Goal: Use online tool/utility: Use online tool/utility

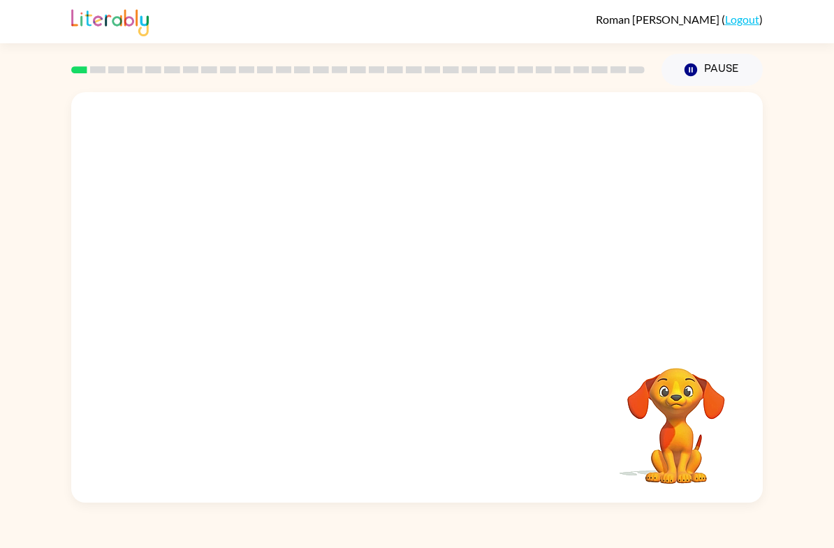
click at [707, 385] on video "Your browser must support playing .mp4 files to use Literably. Please try using…" at bounding box center [676, 416] width 140 height 140
click at [705, 380] on video "Your browser must support playing .mp4 files to use Literably. Please try using…" at bounding box center [676, 416] width 140 height 140
click at [721, 350] on video "Your browser must support playing .mp4 files to use Literably. Please try using…" at bounding box center [676, 416] width 140 height 140
click at [670, 366] on button "button" at bounding box center [676, 350] width 36 height 36
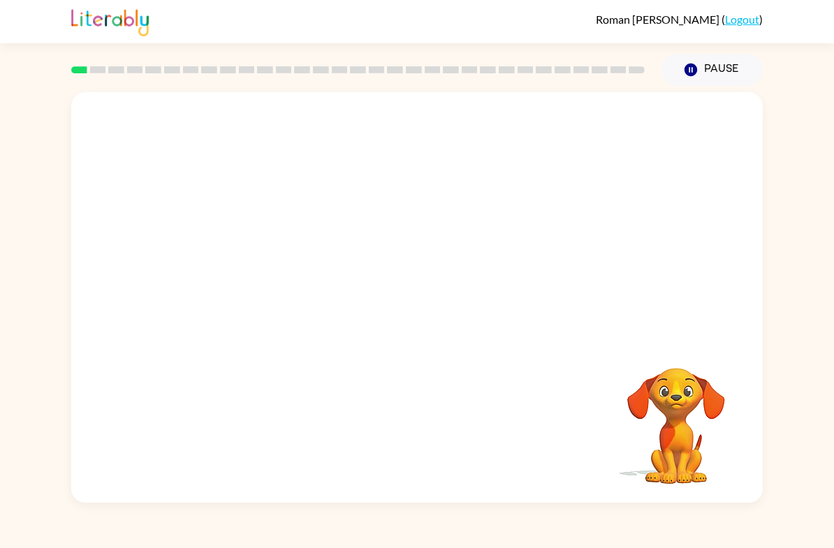
click at [679, 397] on video "Your browser must support playing .mp4 files to use Literably. Please try using…" at bounding box center [676, 416] width 140 height 140
click at [418, 306] on icon "button" at bounding box center [417, 305] width 24 height 24
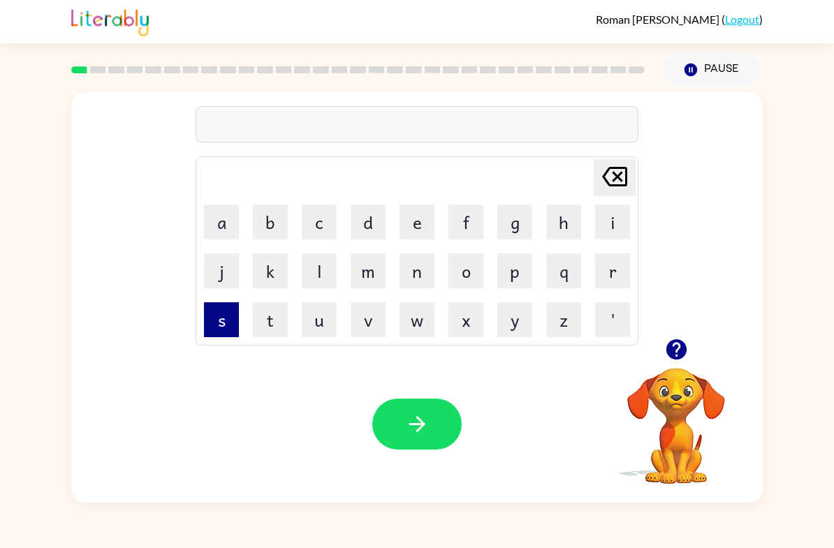
click at [212, 309] on button "s" at bounding box center [221, 319] width 35 height 35
click at [565, 230] on button "h" at bounding box center [563, 222] width 35 height 35
click at [324, 332] on button "u" at bounding box center [319, 319] width 35 height 35
click at [230, 324] on button "s" at bounding box center [221, 319] width 35 height 35
click at [575, 216] on button "h" at bounding box center [563, 222] width 35 height 35
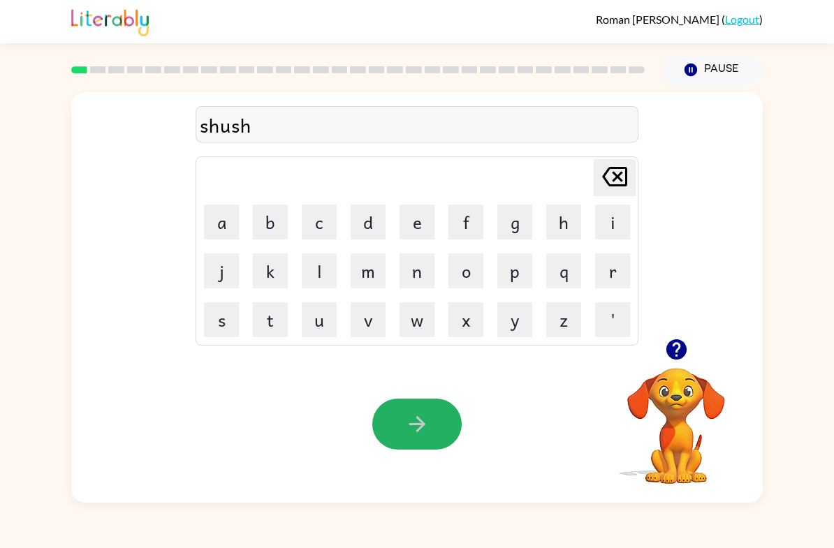
click at [431, 417] on button "button" at bounding box center [416, 424] width 89 height 51
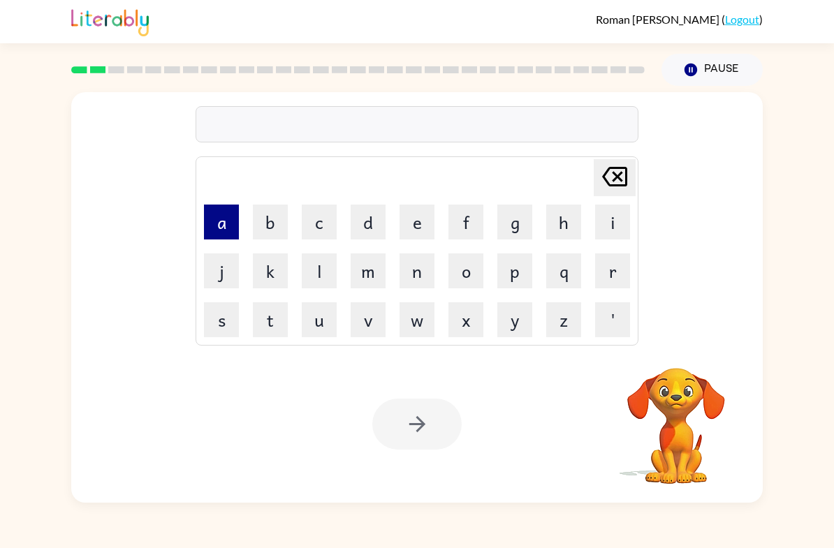
click at [213, 220] on button "a" at bounding box center [221, 222] width 35 height 35
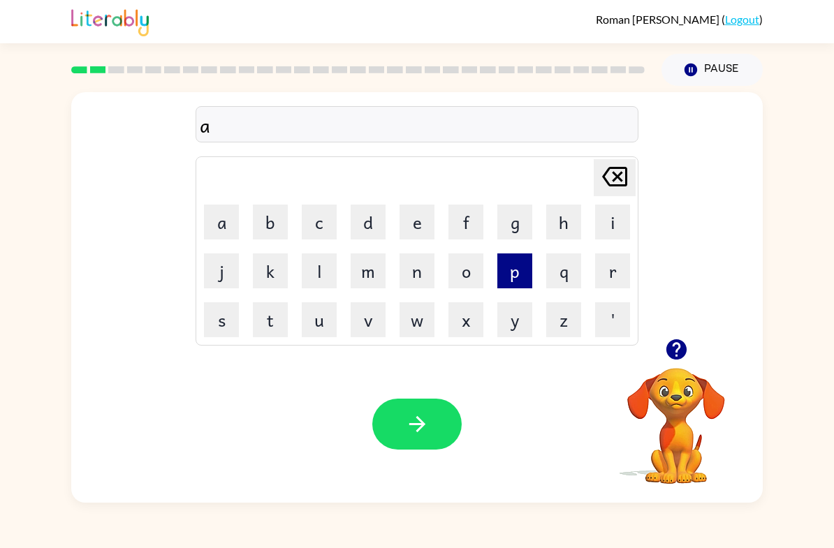
click at [512, 276] on button "p" at bounding box center [514, 270] width 35 height 35
click at [507, 274] on button "p" at bounding box center [514, 270] width 35 height 35
click at [612, 262] on button "r" at bounding box center [612, 270] width 35 height 35
click at [216, 224] on button "a" at bounding box center [221, 222] width 35 height 35
click at [397, 265] on td "n" at bounding box center [416, 270] width 47 height 47
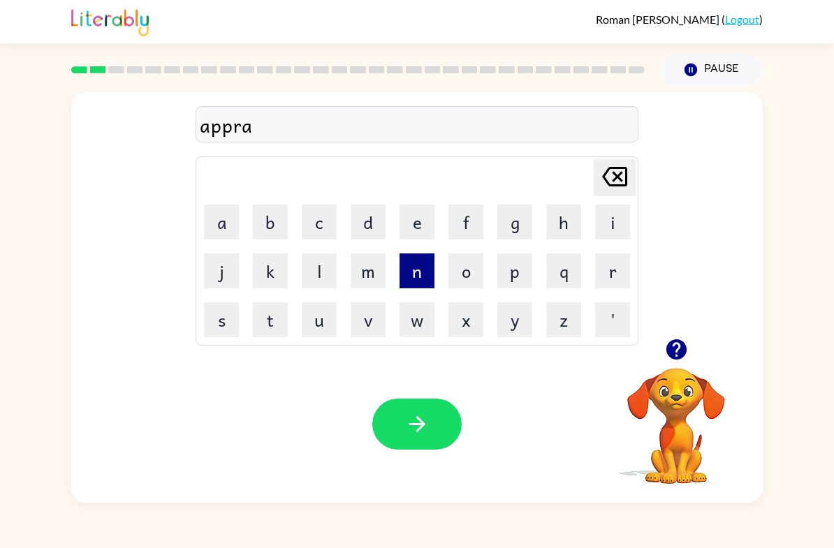
click at [418, 274] on button "n" at bounding box center [416, 270] width 35 height 35
click at [325, 228] on button "c" at bounding box center [319, 222] width 35 height 35
click at [421, 224] on button "e" at bounding box center [416, 222] width 35 height 35
click at [223, 310] on button "s" at bounding box center [221, 319] width 35 height 35
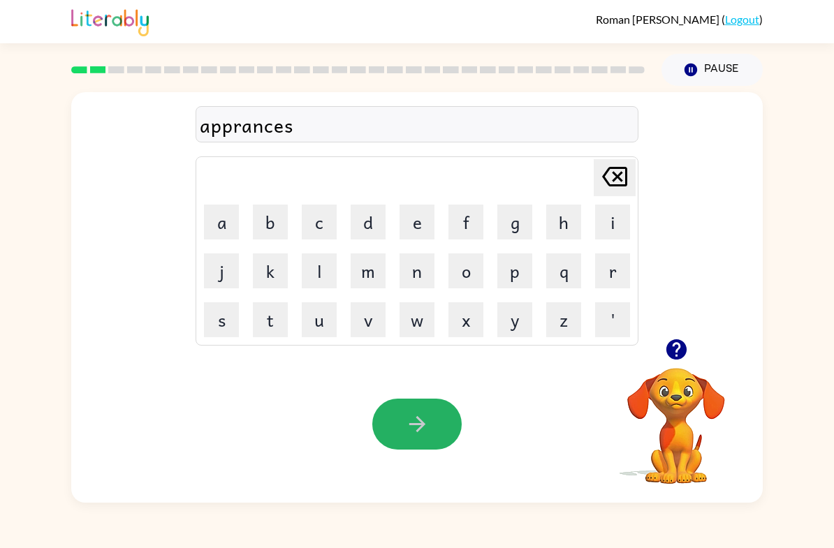
click at [400, 416] on button "button" at bounding box center [416, 424] width 89 height 51
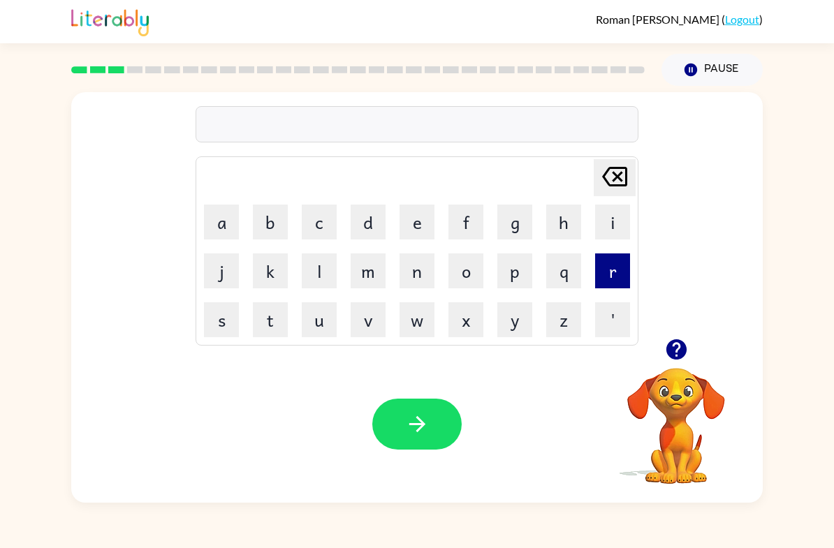
click at [628, 274] on button "r" at bounding box center [612, 270] width 35 height 35
click at [415, 226] on button "e" at bounding box center [416, 222] width 35 height 35
click at [219, 235] on button "a" at bounding box center [221, 222] width 35 height 35
click at [320, 279] on button "l" at bounding box center [319, 270] width 35 height 35
click at [621, 225] on button "i" at bounding box center [612, 222] width 35 height 35
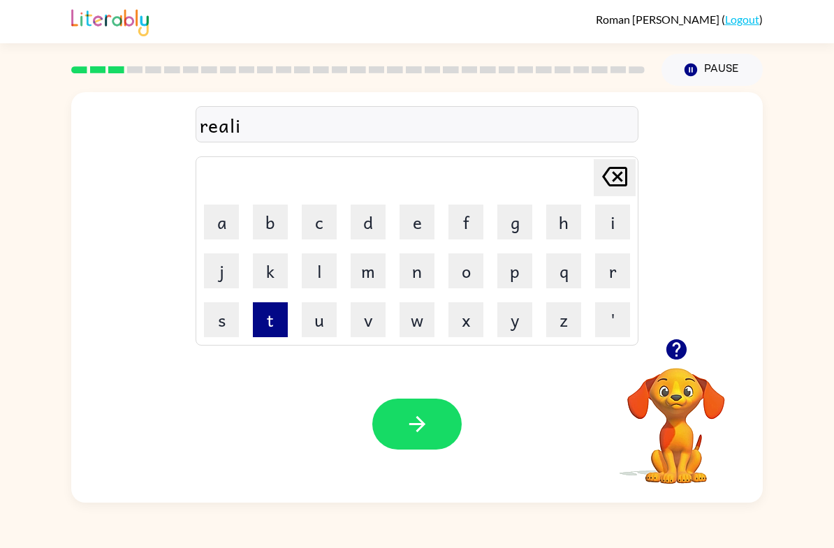
click at [265, 318] on button "t" at bounding box center [270, 319] width 35 height 35
click at [524, 325] on button "y" at bounding box center [514, 319] width 35 height 35
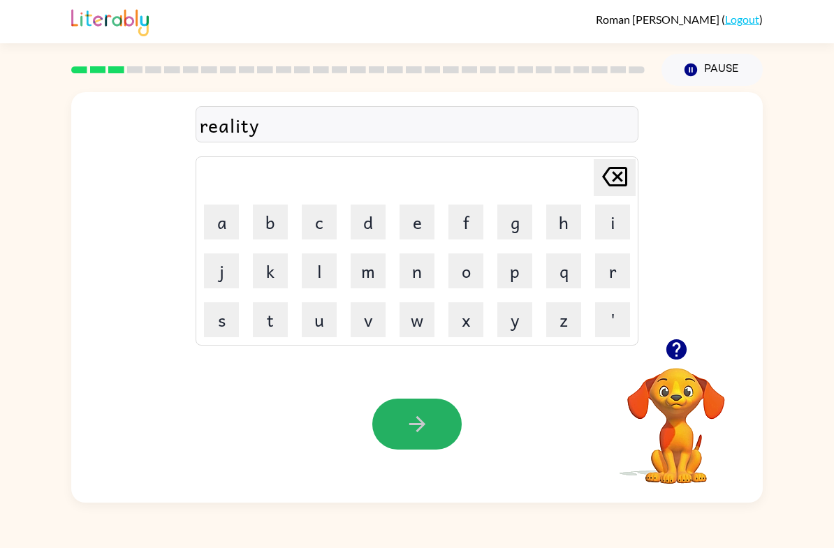
click at [413, 411] on button "button" at bounding box center [416, 424] width 89 height 51
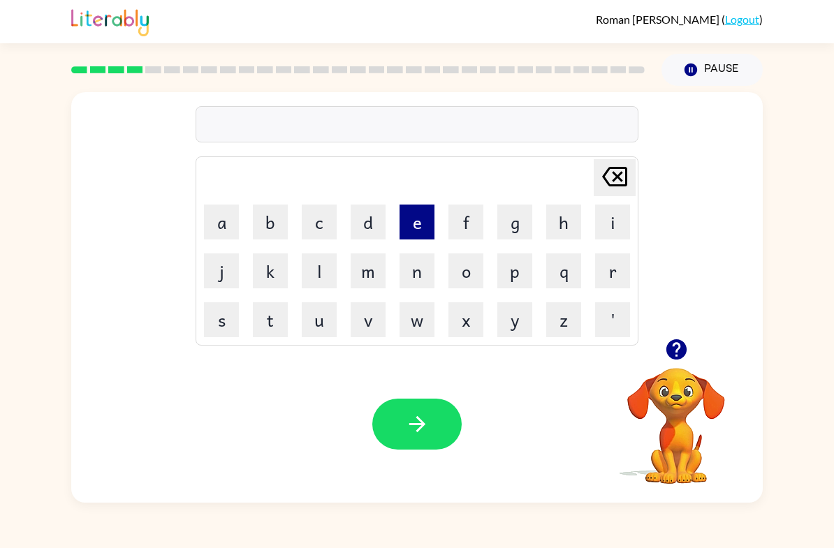
click at [404, 235] on button "e" at bounding box center [416, 222] width 35 height 35
click at [315, 280] on button "l" at bounding box center [319, 270] width 35 height 35
click at [614, 222] on button "i" at bounding box center [612, 222] width 35 height 35
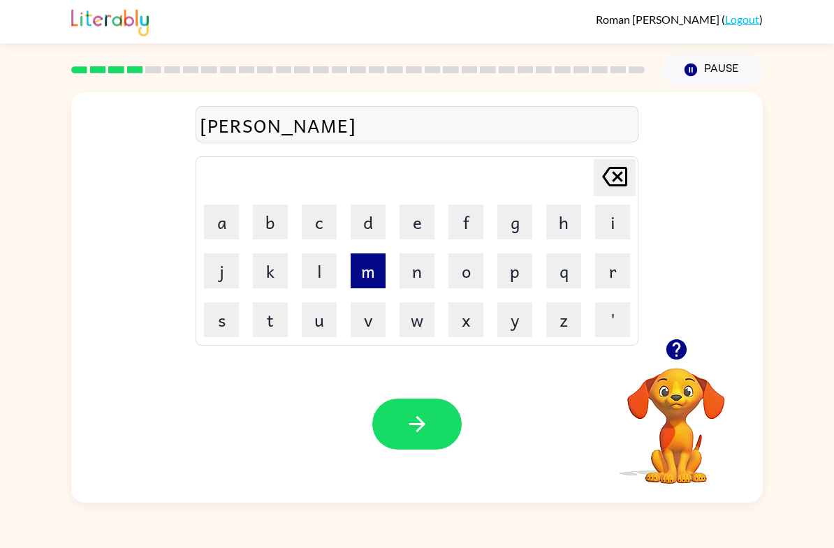
click at [369, 270] on button "m" at bounding box center [367, 270] width 35 height 35
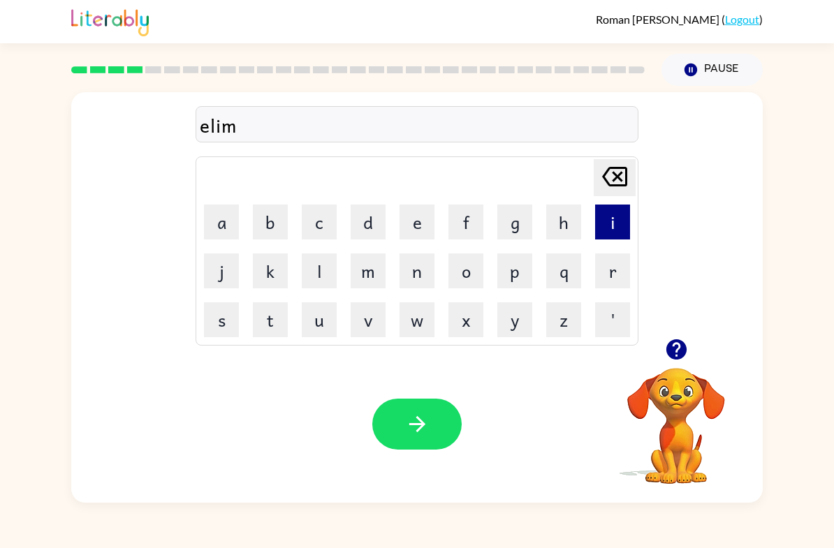
click at [626, 223] on button "i" at bounding box center [612, 222] width 35 height 35
click at [411, 286] on button "n" at bounding box center [416, 270] width 35 height 35
click at [228, 228] on button "a" at bounding box center [221, 222] width 35 height 35
click at [265, 330] on button "t" at bounding box center [270, 319] width 35 height 35
click at [420, 220] on button "e" at bounding box center [416, 222] width 35 height 35
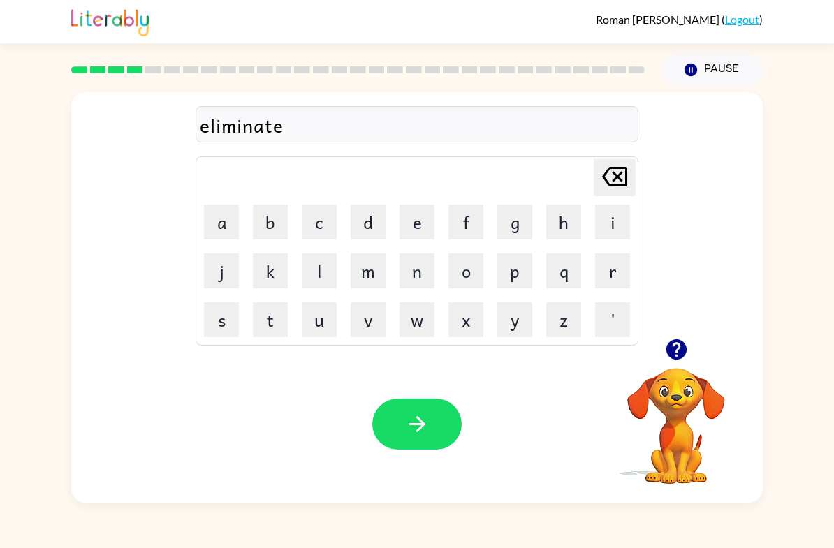
click at [413, 424] on icon "button" at bounding box center [417, 424] width 24 height 24
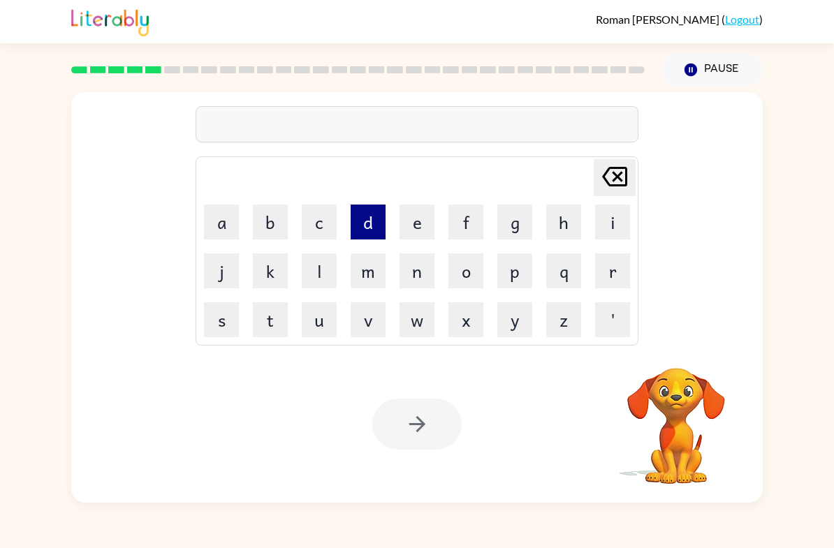
click at [360, 212] on button "d" at bounding box center [367, 222] width 35 height 35
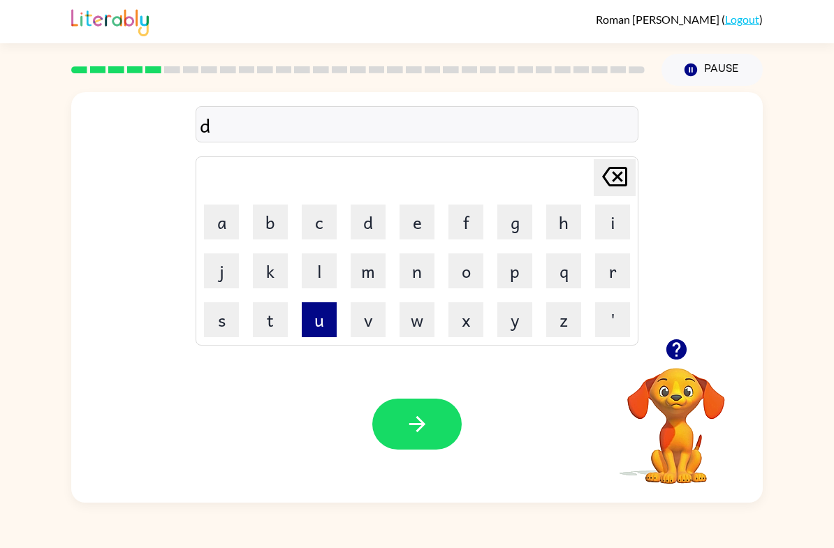
click at [318, 326] on button "u" at bounding box center [319, 319] width 35 height 35
click at [478, 276] on button "o" at bounding box center [465, 270] width 35 height 35
click at [623, 186] on icon at bounding box center [614, 177] width 25 height 20
click at [515, 280] on button "p" at bounding box center [514, 270] width 35 height 35
click at [321, 280] on button "l" at bounding box center [319, 270] width 35 height 35
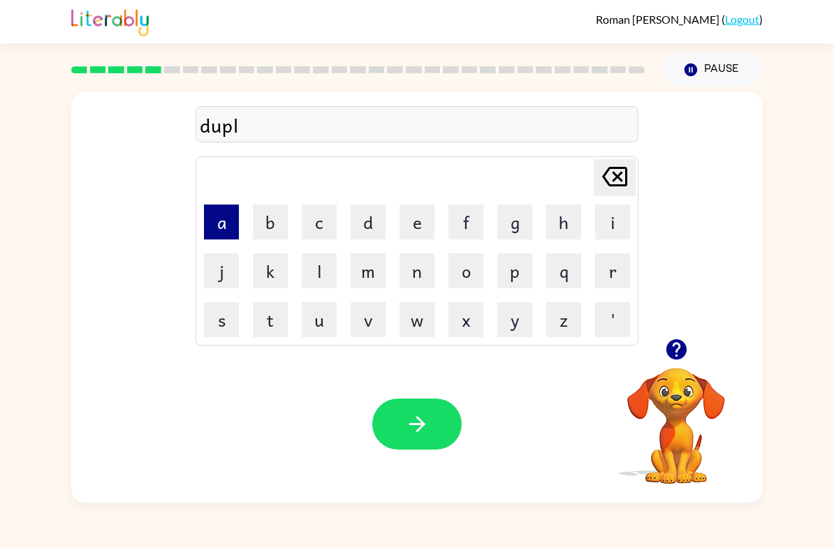
click at [212, 219] on button "a" at bounding box center [221, 222] width 35 height 35
click at [317, 233] on button "c" at bounding box center [319, 222] width 35 height 35
click at [210, 219] on button "a" at bounding box center [221, 222] width 35 height 35
click at [261, 325] on button "t" at bounding box center [270, 319] width 35 height 35
click at [418, 225] on button "e" at bounding box center [416, 222] width 35 height 35
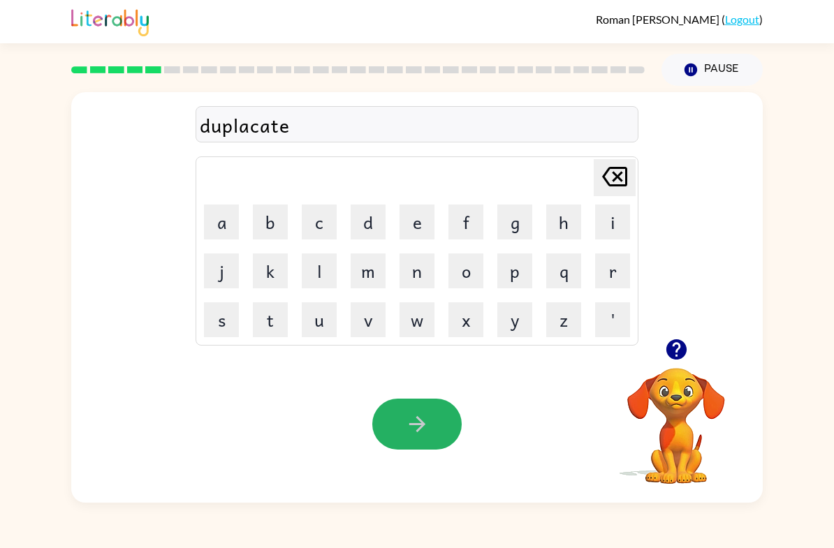
click at [411, 429] on icon "button" at bounding box center [417, 424] width 24 height 24
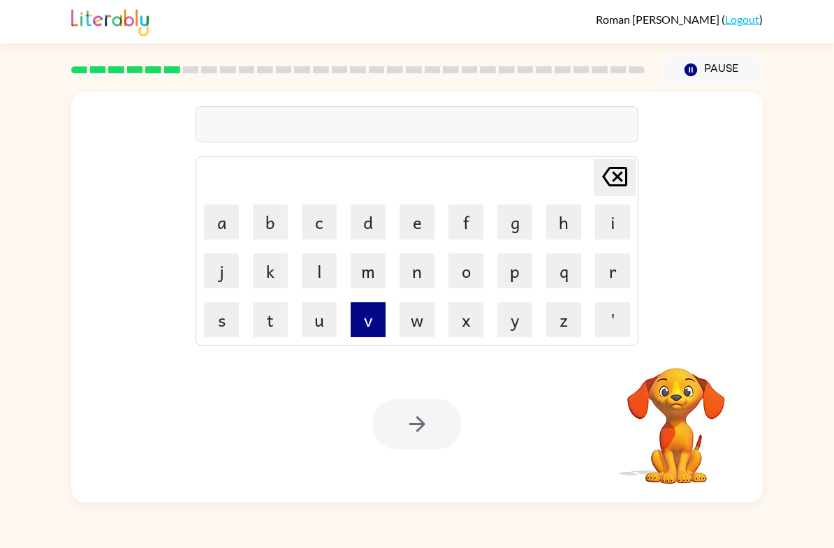
click at [364, 318] on button "v" at bounding box center [367, 319] width 35 height 35
click at [216, 221] on button "a" at bounding box center [221, 222] width 35 height 35
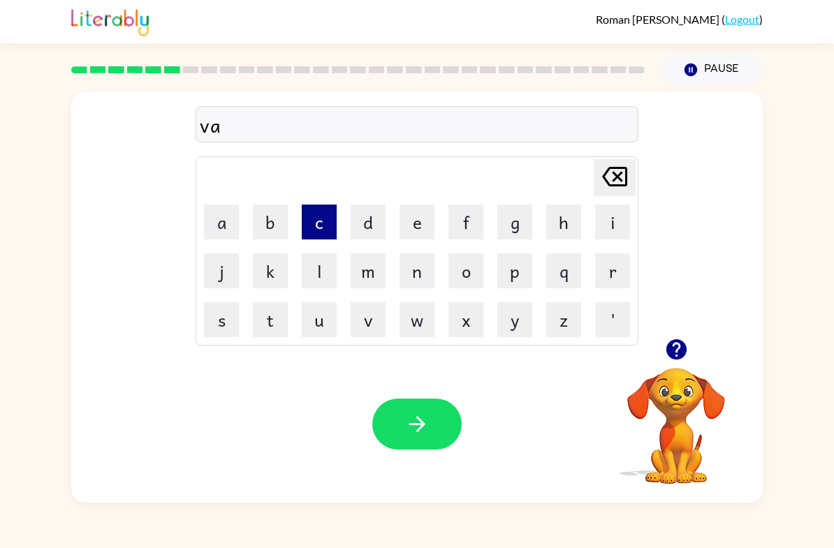
click at [313, 232] on button "c" at bounding box center [319, 222] width 35 height 35
click at [222, 227] on button "a" at bounding box center [221, 222] width 35 height 35
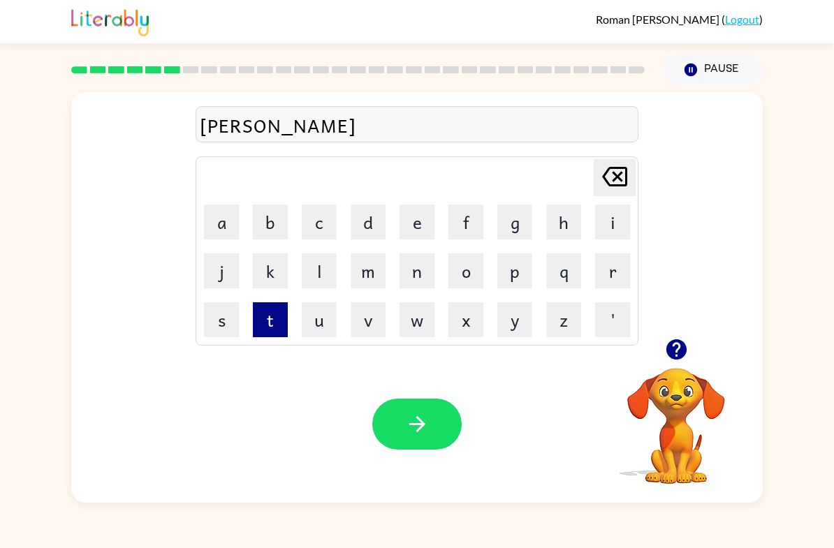
click at [276, 323] on button "t" at bounding box center [270, 319] width 35 height 35
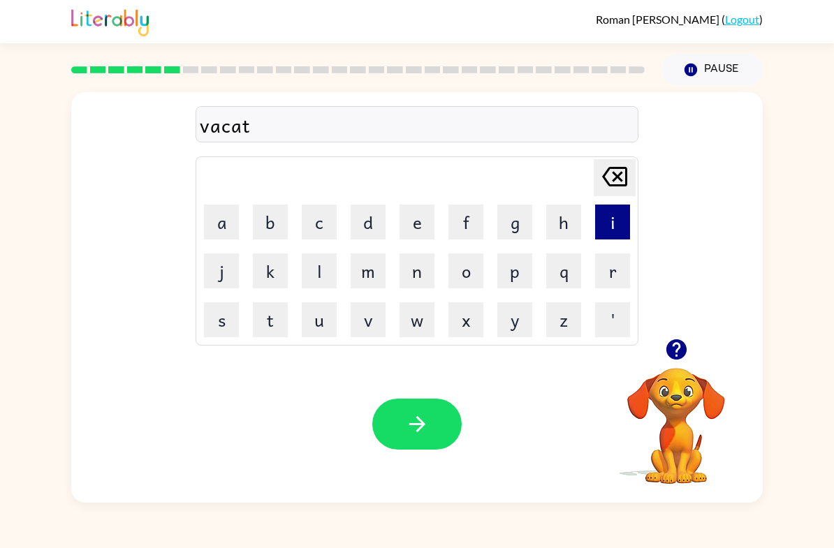
click at [611, 225] on button "i" at bounding box center [612, 222] width 35 height 35
click at [474, 276] on button "o" at bounding box center [465, 270] width 35 height 35
click at [418, 279] on button "n" at bounding box center [416, 270] width 35 height 35
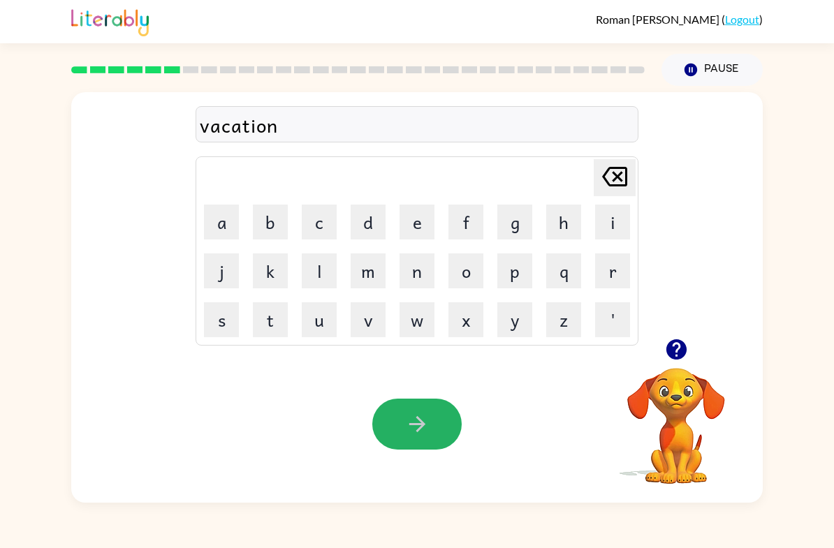
click at [411, 431] on icon "button" at bounding box center [417, 424] width 24 height 24
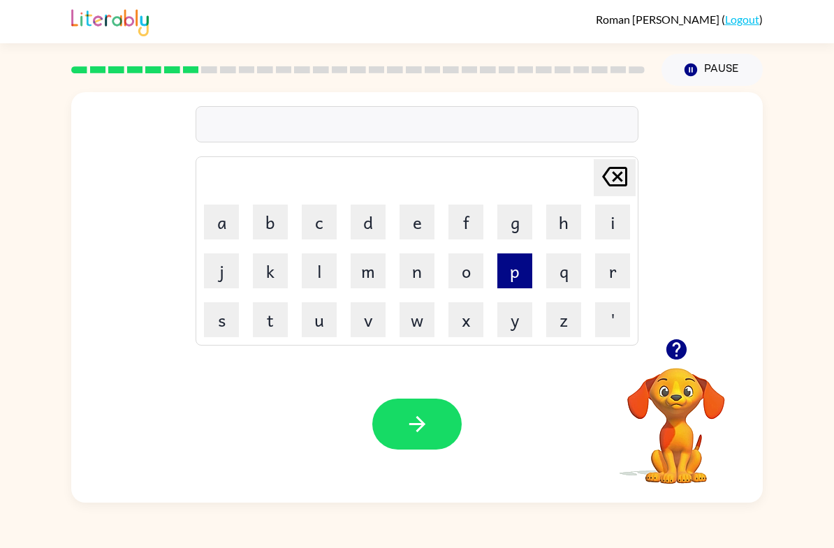
click at [512, 272] on button "p" at bounding box center [514, 270] width 35 height 35
click at [313, 320] on button "u" at bounding box center [319, 319] width 35 height 35
click at [363, 219] on button "d" at bounding box center [367, 222] width 35 height 35
click at [311, 270] on button "l" at bounding box center [319, 270] width 35 height 35
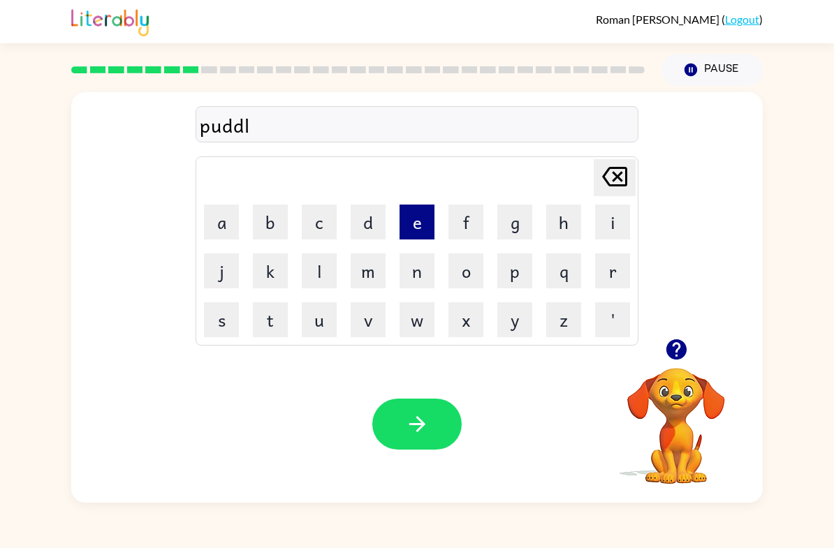
click at [414, 233] on button "e" at bounding box center [416, 222] width 35 height 35
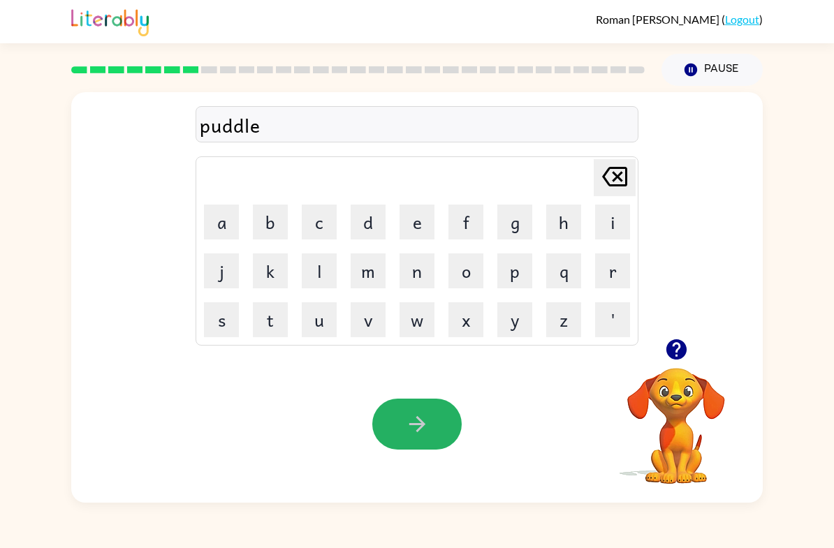
click at [426, 418] on icon "button" at bounding box center [417, 424] width 24 height 24
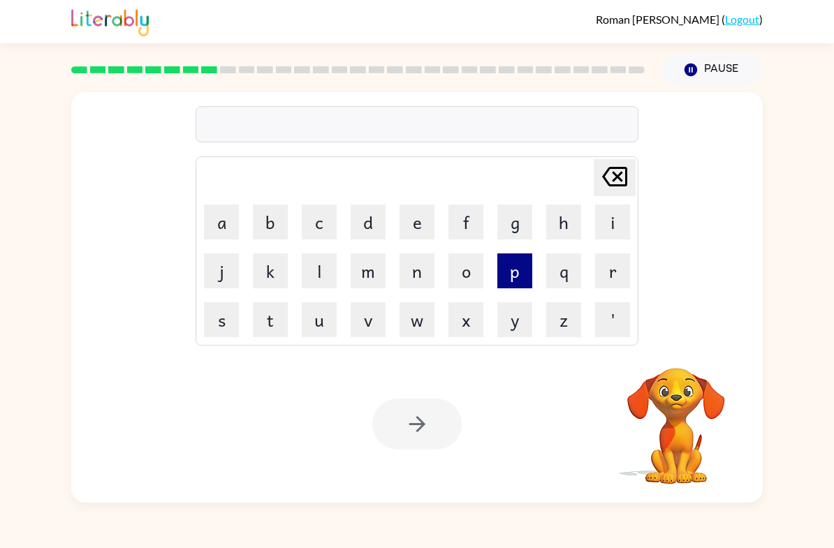
click at [515, 269] on button "p" at bounding box center [514, 270] width 35 height 35
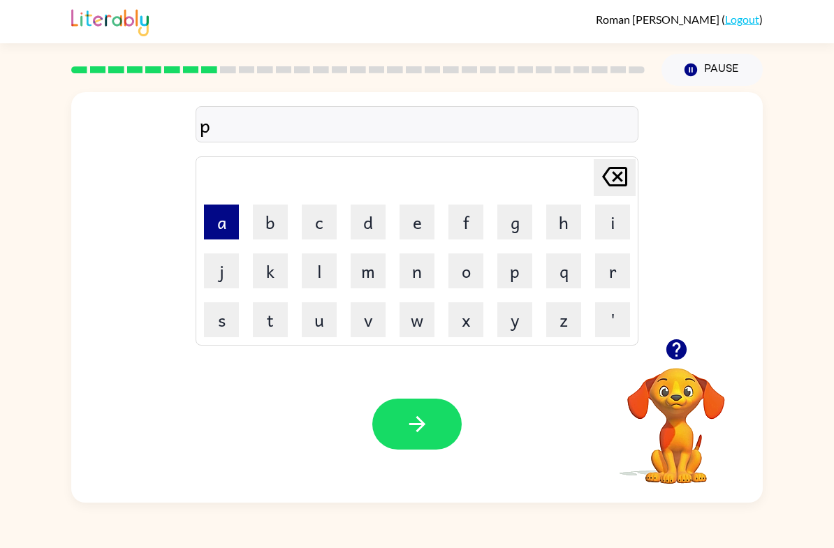
click at [218, 225] on button "a" at bounding box center [221, 222] width 35 height 35
click at [611, 283] on button "r" at bounding box center [612, 270] width 35 height 35
click at [267, 320] on button "t" at bounding box center [270, 319] width 35 height 35
click at [607, 219] on button "i" at bounding box center [612, 222] width 35 height 35
click at [327, 221] on button "c" at bounding box center [319, 222] width 35 height 35
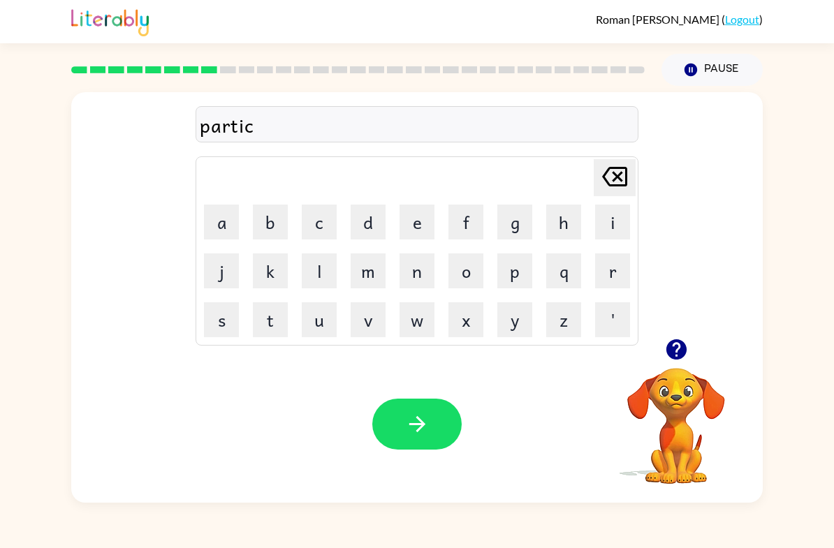
click at [614, 174] on icon at bounding box center [614, 177] width 25 height 20
click at [332, 216] on button "c" at bounding box center [319, 222] width 35 height 35
click at [265, 264] on button "k" at bounding box center [270, 270] width 35 height 35
click at [320, 283] on button "l" at bounding box center [319, 270] width 35 height 35
click at [420, 217] on button "e" at bounding box center [416, 222] width 35 height 35
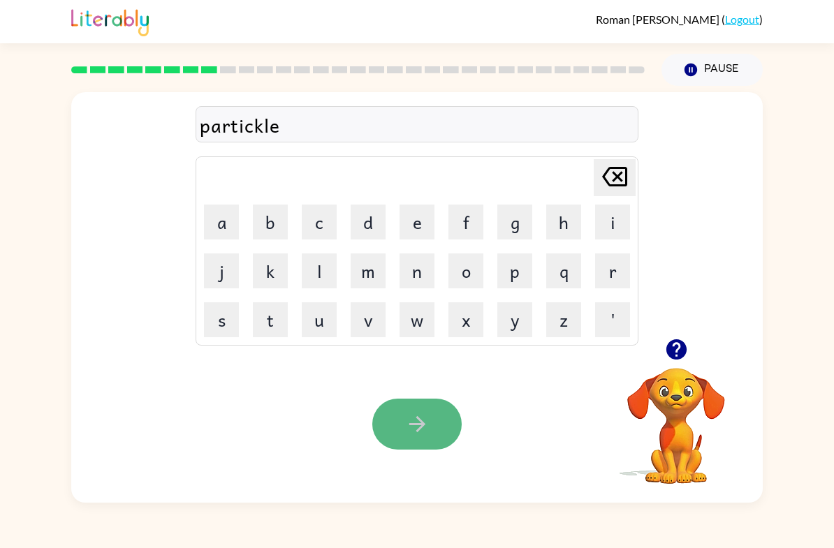
click at [430, 420] on button "button" at bounding box center [416, 424] width 89 height 51
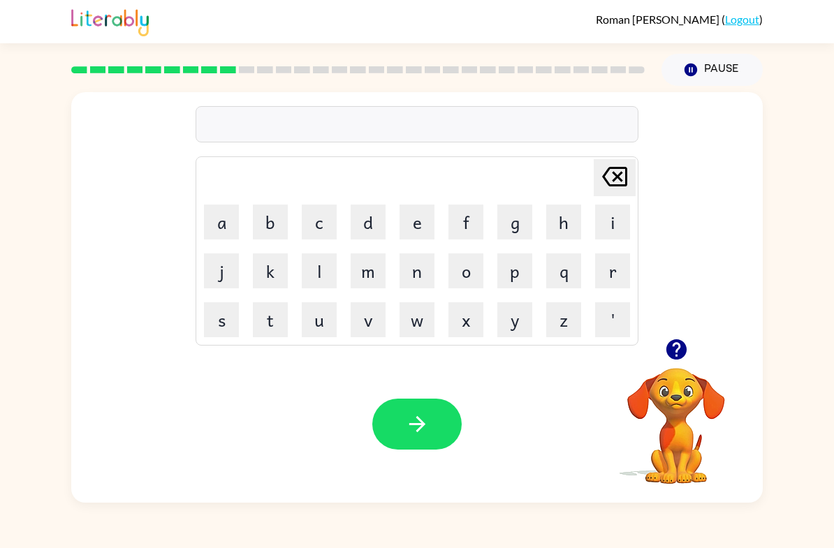
click at [665, 362] on icon "button" at bounding box center [676, 349] width 24 height 24
click at [688, 390] on video "Your browser must support playing .mp4 files to use Literably. Please try using…" at bounding box center [676, 416] width 140 height 140
click at [680, 367] on button "button" at bounding box center [676, 350] width 36 height 36
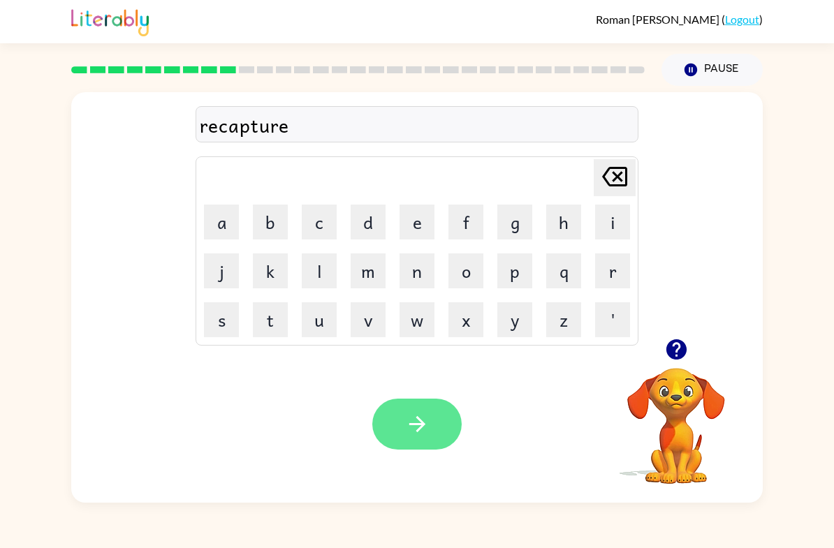
click at [436, 440] on button "button" at bounding box center [416, 424] width 89 height 51
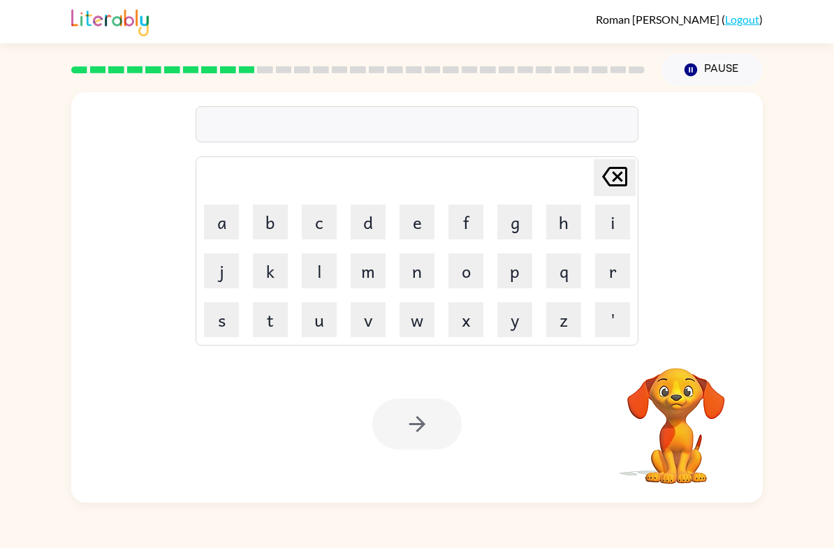
click at [233, 53] on div at bounding box center [358, 69] width 590 height 49
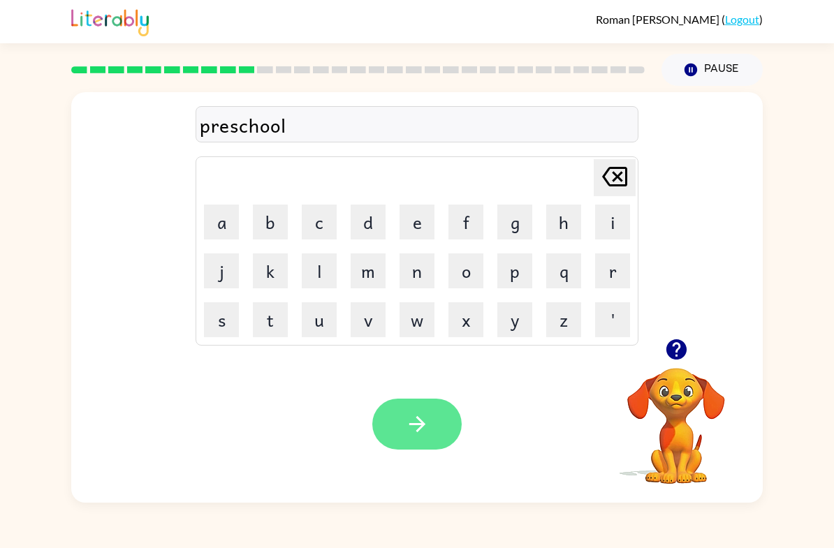
click at [420, 438] on button "button" at bounding box center [416, 424] width 89 height 51
click at [420, 414] on icon "button" at bounding box center [417, 424] width 24 height 24
click at [399, 413] on button "button" at bounding box center [416, 424] width 89 height 51
click at [438, 429] on button "button" at bounding box center [416, 424] width 89 height 51
click at [420, 448] on button "button" at bounding box center [416, 424] width 89 height 51
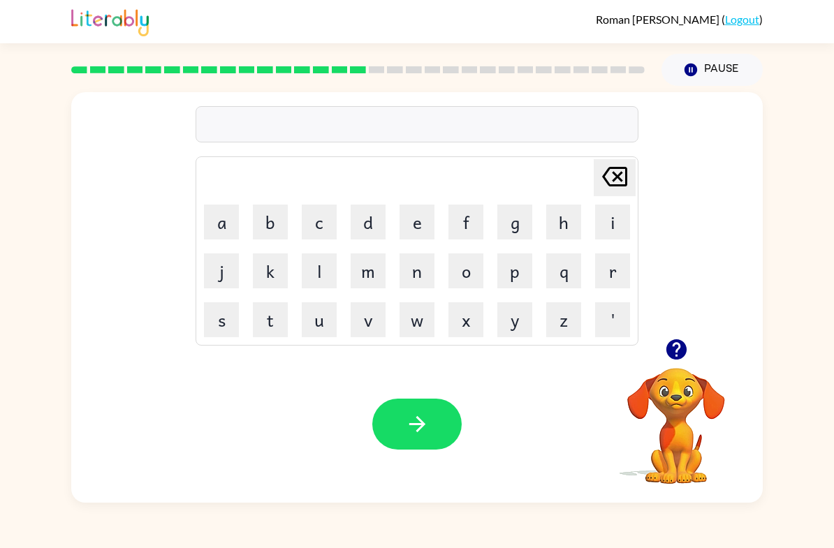
click at [670, 362] on button "button" at bounding box center [676, 350] width 36 height 36
click at [412, 417] on icon "button" at bounding box center [417, 424] width 24 height 24
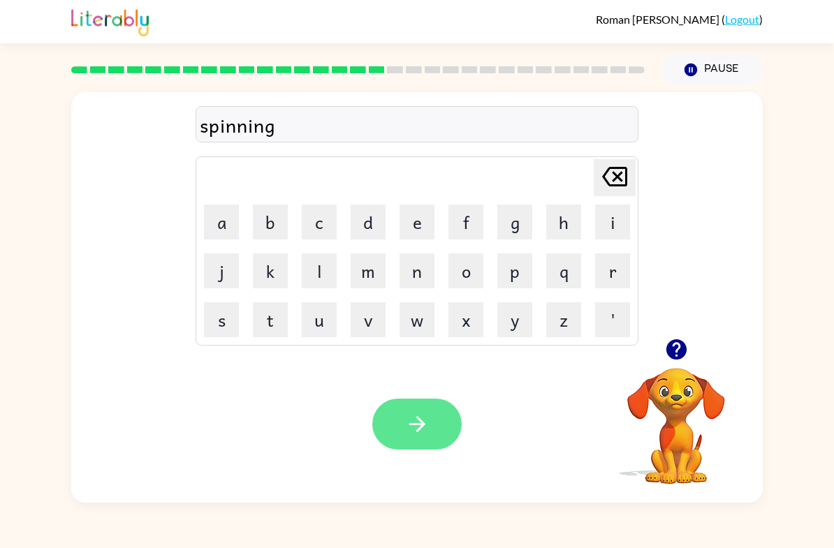
click at [428, 448] on button "button" at bounding box center [416, 424] width 89 height 51
click at [440, 445] on button "button" at bounding box center [416, 424] width 89 height 51
click at [438, 413] on button "button" at bounding box center [416, 424] width 89 height 51
click at [415, 417] on icon "button" at bounding box center [417, 424] width 24 height 24
click at [429, 417] on icon "button" at bounding box center [417, 424] width 24 height 24
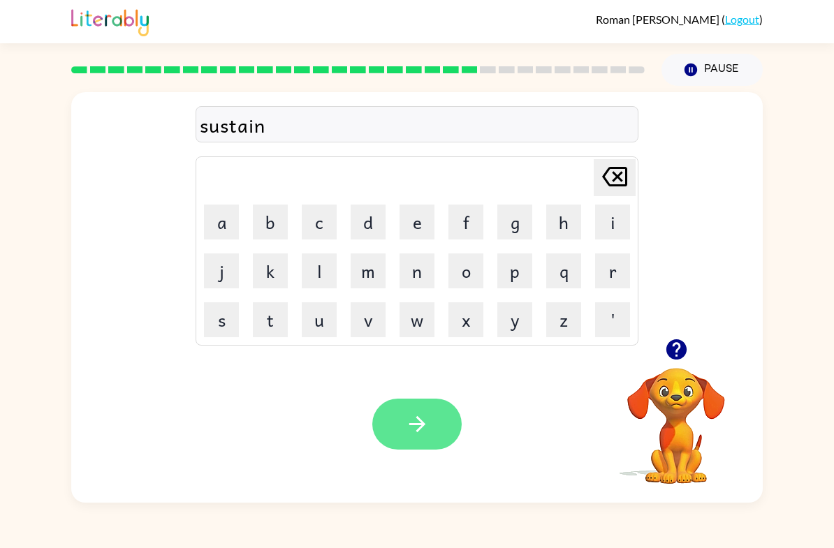
click at [415, 443] on button "button" at bounding box center [416, 424] width 89 height 51
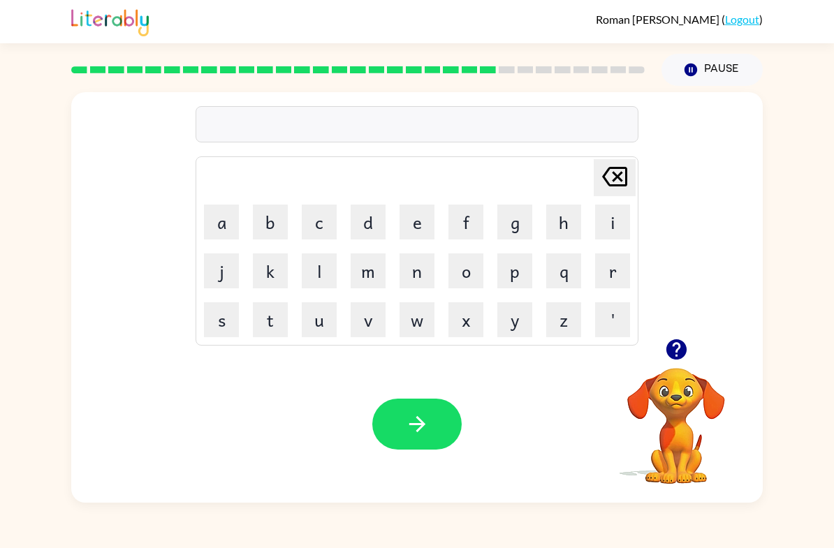
click at [667, 371] on video "Your browser must support playing .mp4 files to use Literably. Please try using…" at bounding box center [676, 416] width 140 height 140
click at [654, 348] on div at bounding box center [676, 350] width 140 height 36
click at [687, 360] on icon "button" at bounding box center [676, 349] width 24 height 24
click at [451, 413] on button "button" at bounding box center [416, 424] width 89 height 51
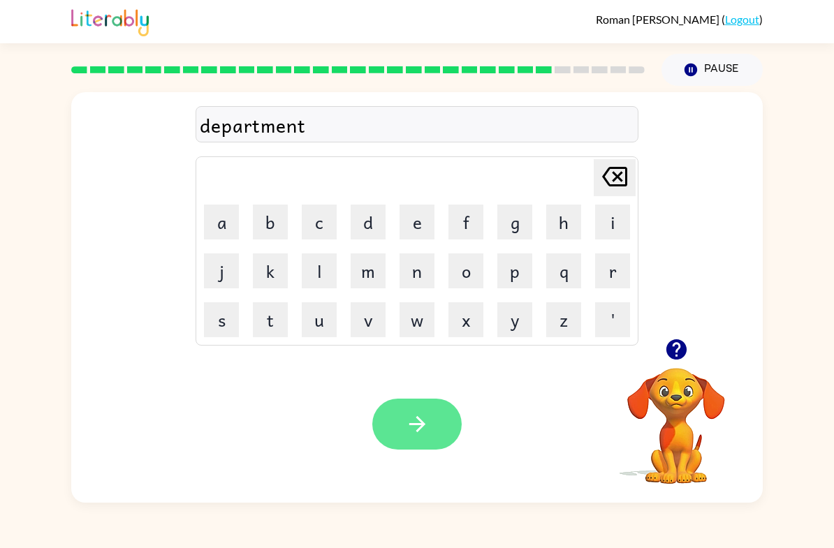
click at [415, 445] on button "button" at bounding box center [416, 424] width 89 height 51
click at [419, 419] on icon "button" at bounding box center [416, 424] width 16 height 16
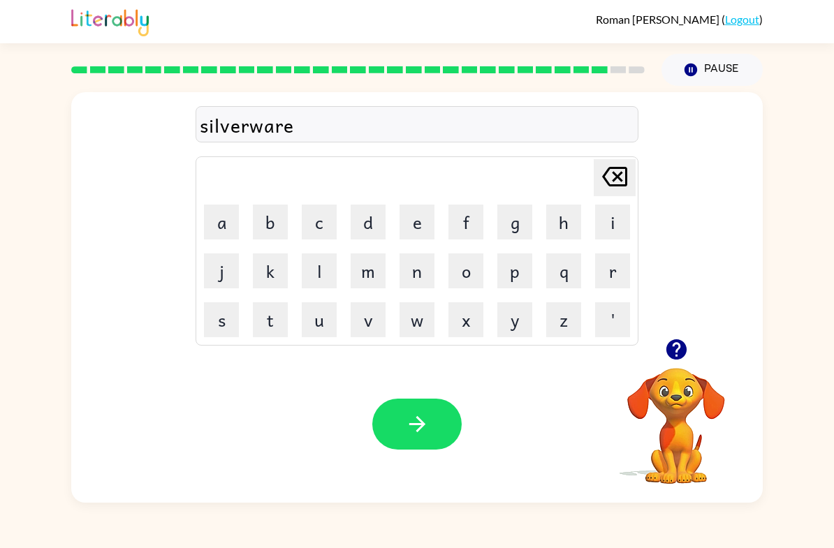
click at [438, 471] on div "Your browser must support playing .mp4 files to use Literably. Please try using…" at bounding box center [416, 424] width 691 height 157
click at [417, 428] on icon "button" at bounding box center [417, 424] width 24 height 24
click at [452, 440] on button "button" at bounding box center [416, 424] width 89 height 51
